Goal: Task Accomplishment & Management: Complete application form

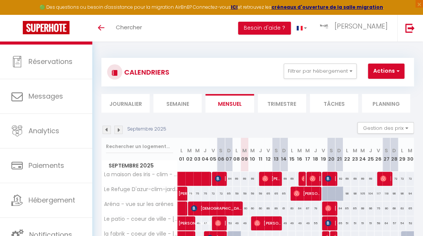
scroll to position [31, 0]
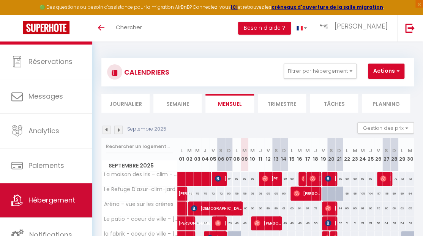
click at [71, 198] on span "Hébergement" at bounding box center [52, 200] width 47 height 10
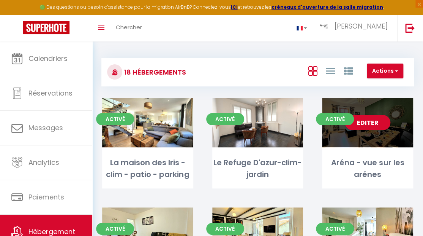
click at [366, 143] on div "Editer" at bounding box center [367, 122] width 91 height 49
select select "3"
select select "2"
select select "1"
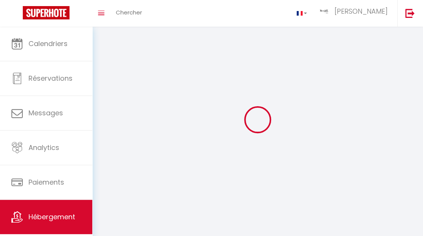
select select
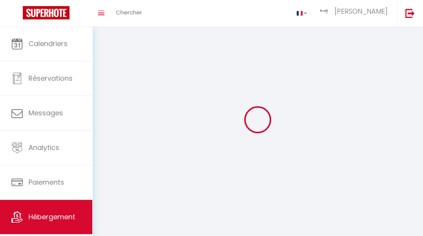
select select "1"
select select
checkbox input "false"
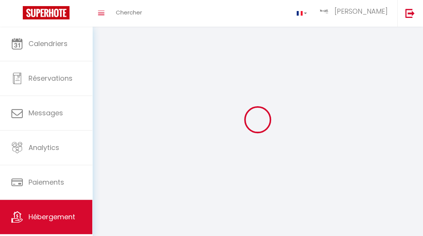
checkbox input "false"
select select "28"
select select
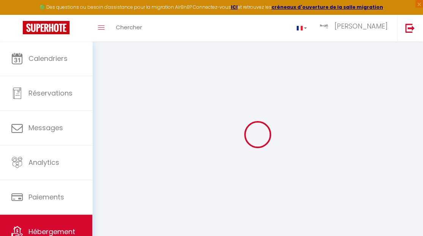
select select
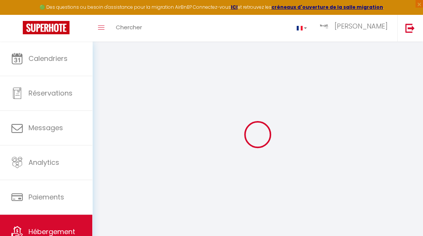
select select
checkbox input "false"
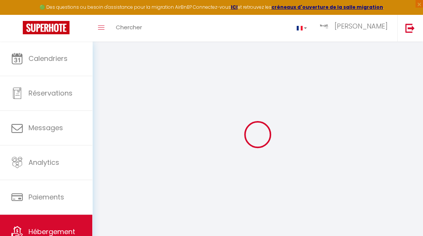
select select
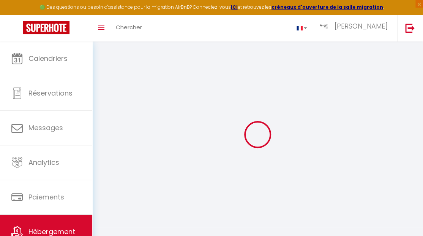
select select
checkbox input "false"
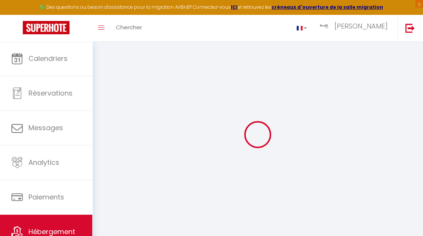
checkbox input "false"
select select
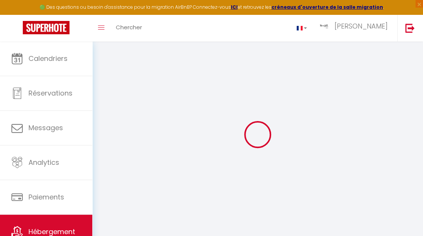
select select
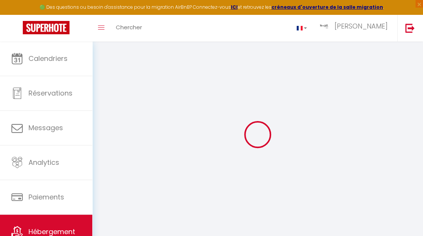
checkbox input "false"
select select
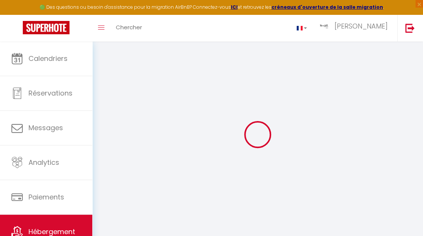
select select
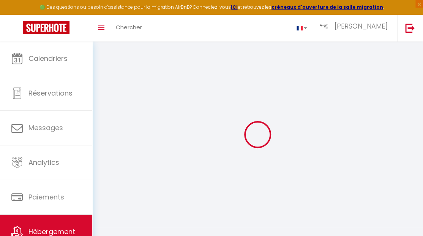
select select
checkbox input "false"
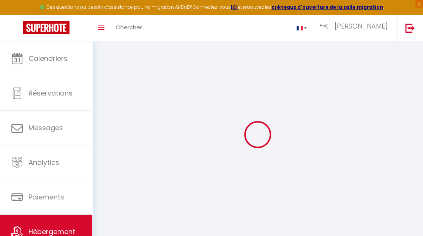
checkbox input "false"
select select
type input "Aréna - vue sur les arénes"
type input "tognaccini"
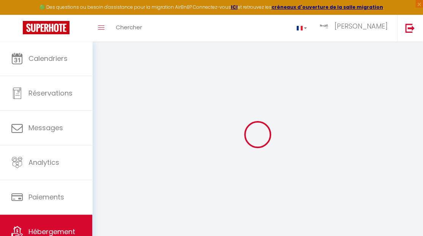
type input "yvan"
type input "[STREET_ADDRESS]"
type input "30130"
type input "vergeze"
select select "6"
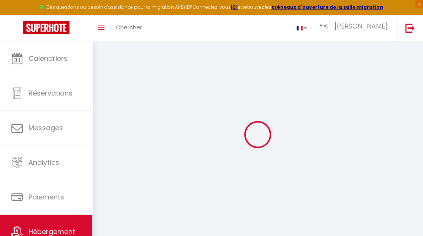
select select "2"
type input "80"
type input "51"
type input "5.5"
type input "3.3"
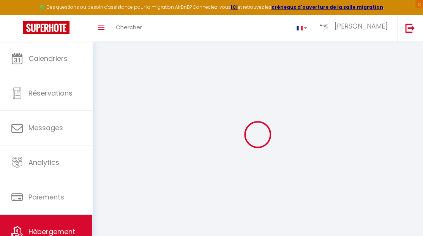
type input "500"
select select
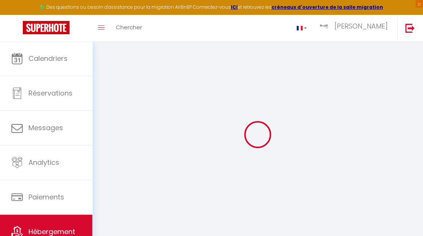
select select
type input "[STREET_ADDRESS][PERSON_NAME]"
type input "30900"
type input "[GEOGRAPHIC_DATA]"
type input "[EMAIL_ADDRESS][DOMAIN_NAME]"
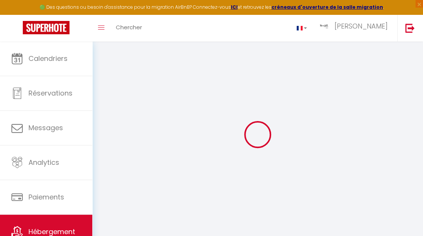
select select
checkbox input "true"
checkbox input "false"
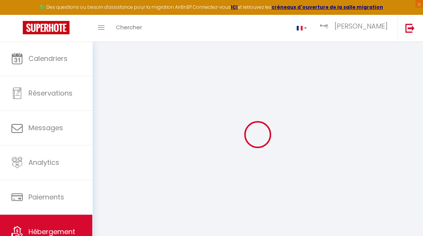
radio input "true"
select select
type input "25"
type input "51"
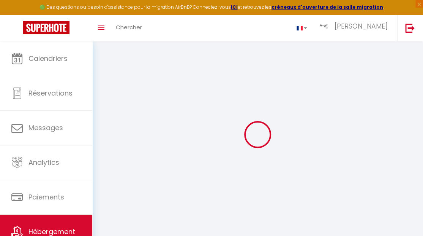
type input "8"
type input "30"
type input "0"
type input "3.3"
select select
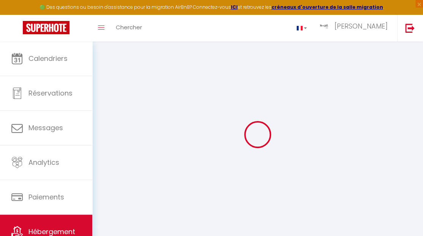
select select
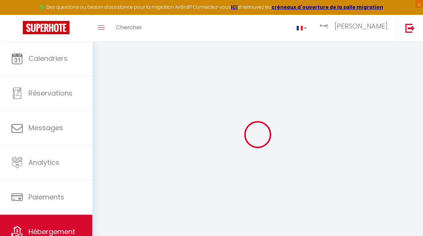
checkbox input "true"
checkbox input "false"
select select
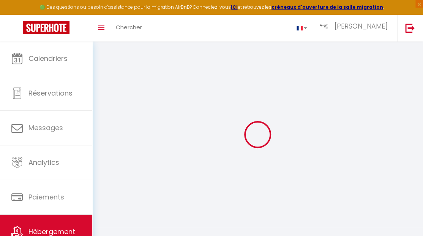
select select
type input "3.3"
select select
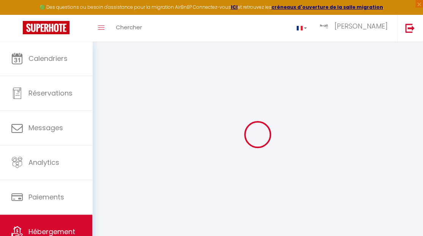
select select
checkbox input "true"
checkbox input "false"
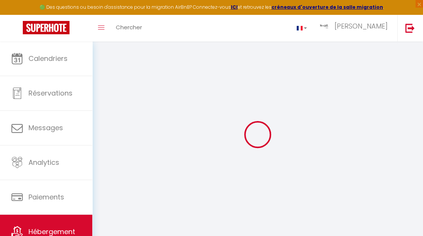
checkbox input "false"
select select
type input "3.3"
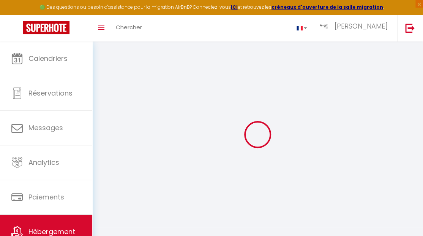
select select
checkbox input "true"
checkbox input "false"
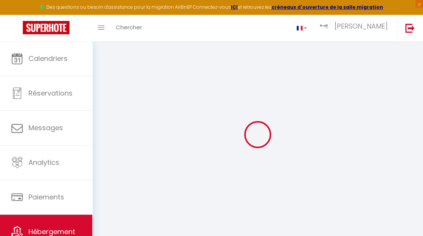
select select
type input "3.3"
select select
checkbox input "true"
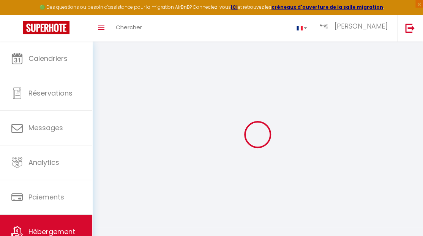
checkbox input "false"
select select
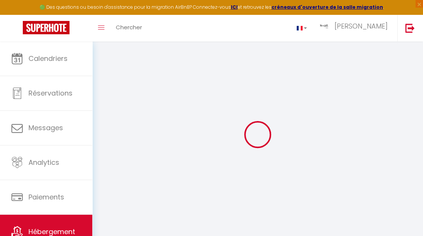
select select "16:00"
select select
select select "10:00"
select select "30"
select select "120"
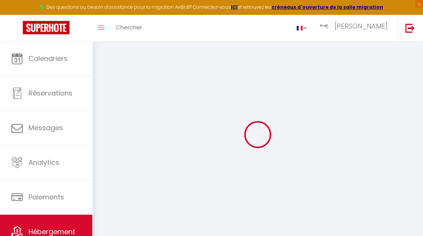
type input "3.3"
select select
checkbox input "true"
checkbox input "false"
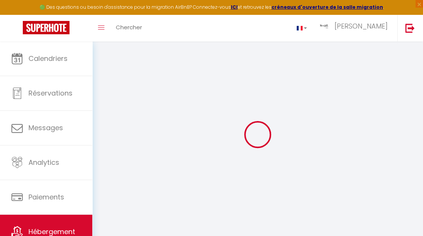
checkbox input "false"
select select
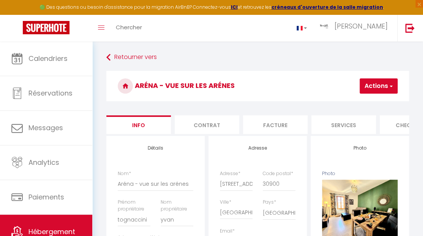
type input "3.3"
select select
checkbox input "true"
checkbox input "false"
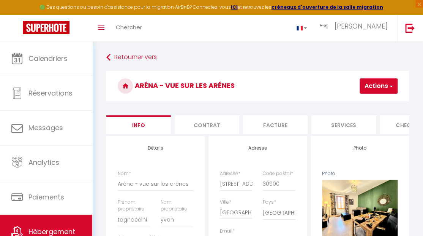
checkbox input "false"
select select
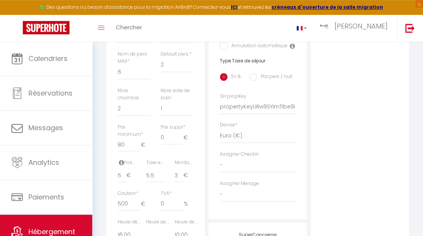
scroll to position [92, 0]
